Goal: Task Accomplishment & Management: Use online tool/utility

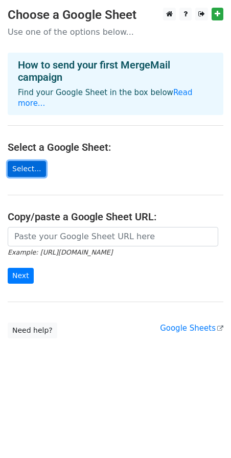
click at [21, 162] on link "Select..." at bounding box center [27, 169] width 38 height 16
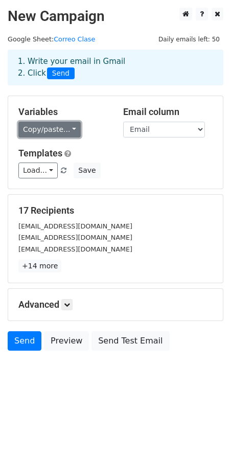
click at [65, 130] on link "Copy/paste..." at bounding box center [49, 130] width 62 height 16
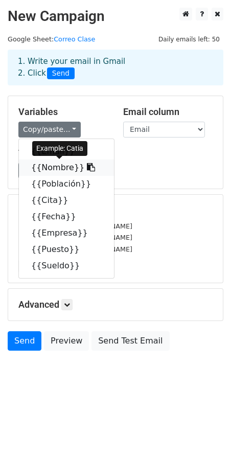
click at [53, 170] on link "{{Nombre}}" at bounding box center [66, 168] width 95 height 16
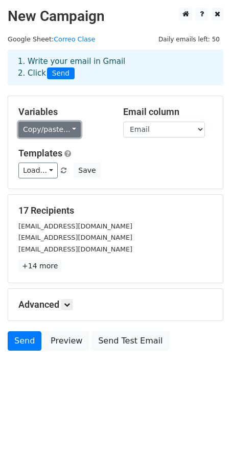
click at [68, 131] on link "Copy/paste..." at bounding box center [49, 130] width 62 height 16
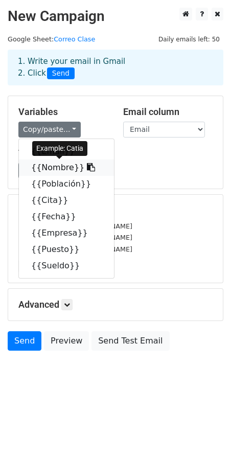
click at [58, 167] on link "{{Nombre}}" at bounding box center [66, 168] width 95 height 16
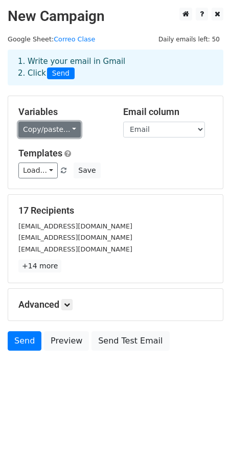
click at [72, 130] on link "Copy/paste..." at bounding box center [49, 130] width 62 height 16
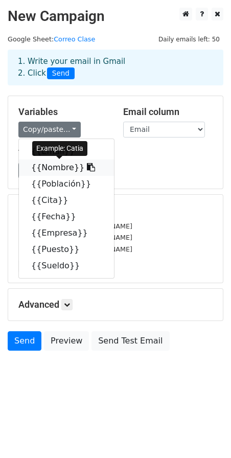
click at [53, 168] on link "{{Nombre}}" at bounding box center [66, 168] width 95 height 16
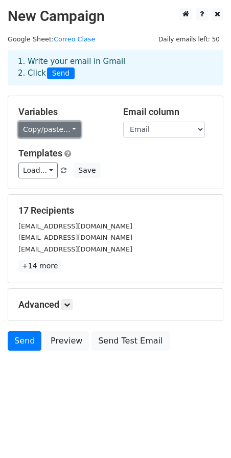
click at [67, 126] on link "Copy/paste..." at bounding box center [49, 130] width 62 height 16
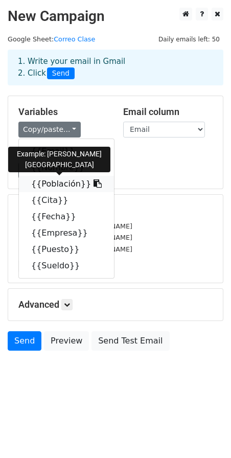
click at [94, 184] on icon at bounding box center [98, 184] width 8 height 8
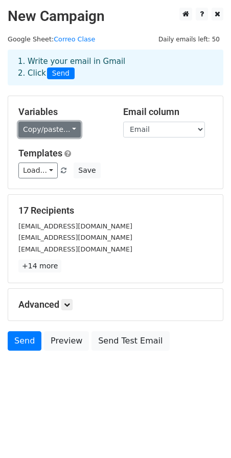
click at [64, 128] on link "Copy/paste..." at bounding box center [49, 130] width 62 height 16
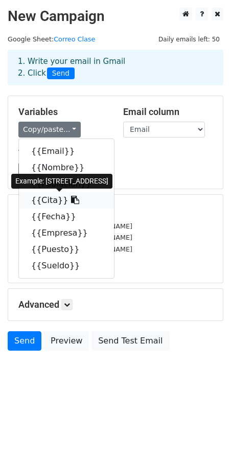
click at [71, 200] on icon at bounding box center [75, 200] width 8 height 8
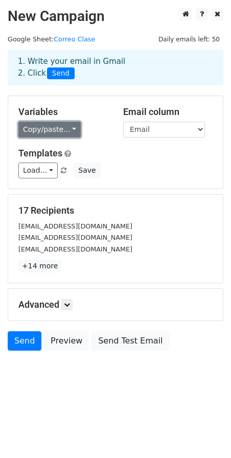
click at [69, 133] on link "Copy/paste..." at bounding box center [49, 130] width 62 height 16
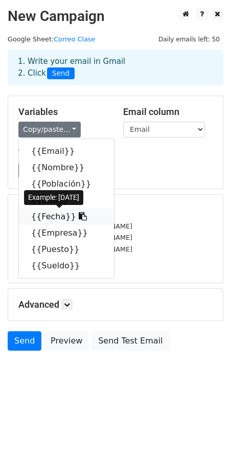
click at [79, 217] on icon at bounding box center [83, 216] width 8 height 8
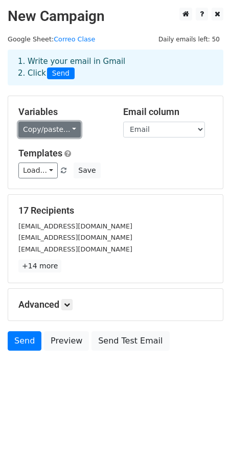
click at [68, 125] on link "Copy/paste..." at bounding box center [49, 130] width 62 height 16
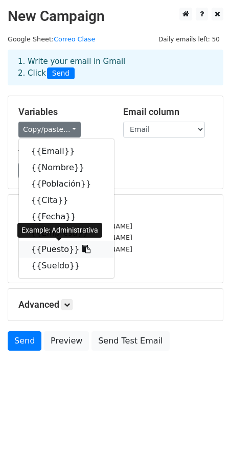
click at [82, 250] on icon at bounding box center [86, 249] width 8 height 8
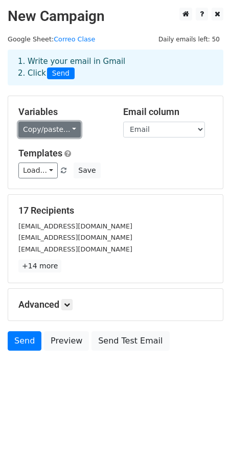
click at [66, 127] on link "Copy/paste..." at bounding box center [49, 130] width 62 height 16
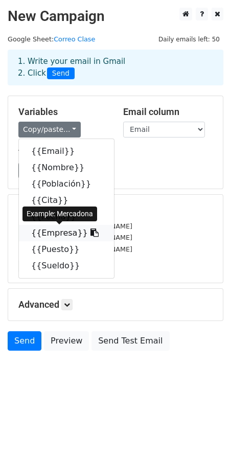
click at [91, 234] on icon at bounding box center [95, 233] width 8 height 8
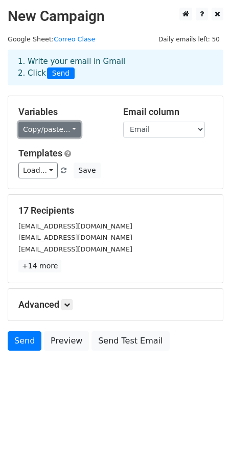
click at [69, 129] on link "Copy/paste..." at bounding box center [49, 130] width 62 height 16
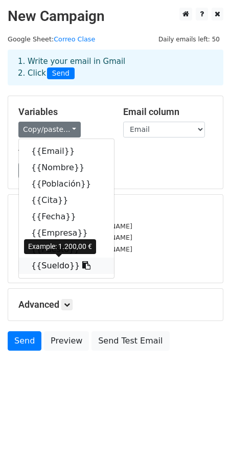
click at [82, 268] on icon at bounding box center [86, 265] width 8 height 8
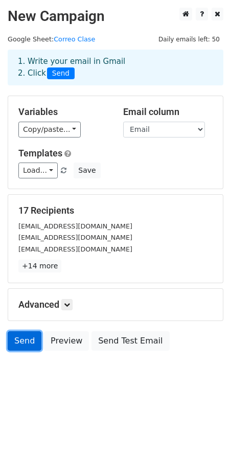
click at [26, 347] on link "Send" at bounding box center [25, 341] width 34 height 19
click at [15, 346] on link "Send" at bounding box center [25, 341] width 34 height 19
click at [21, 337] on link "Send" at bounding box center [25, 341] width 34 height 19
